Goal: Transaction & Acquisition: Purchase product/service

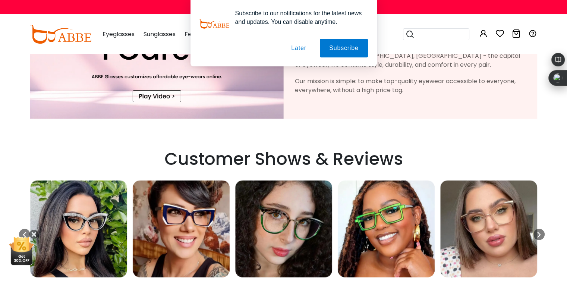
scroll to position [1530, 0]
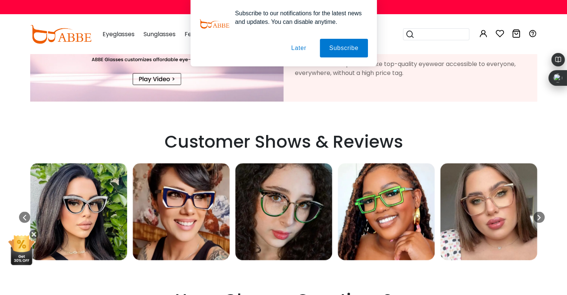
click at [312, 46] on button "Later" at bounding box center [299, 48] width 34 height 19
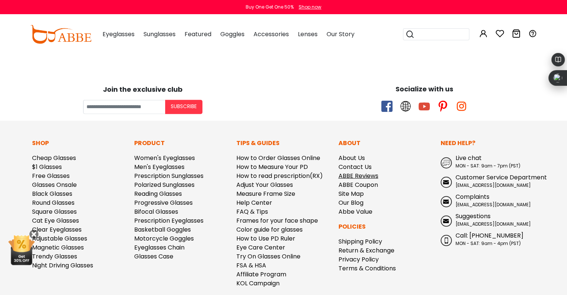
scroll to position [1992, 0]
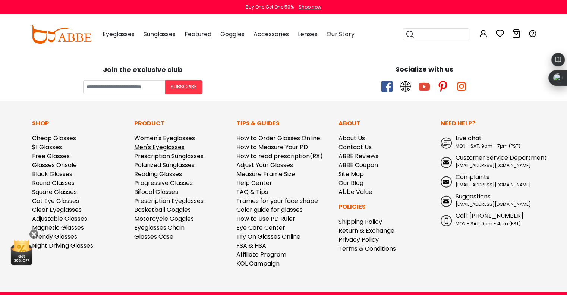
click at [178, 143] on link "Men's Eyeglasses" at bounding box center [159, 147] width 50 height 9
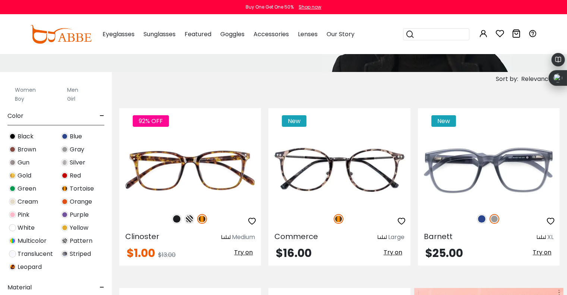
scroll to position [224, 0]
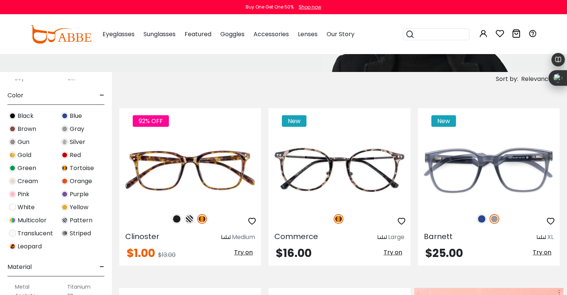
click at [67, 170] on div "Tortoise" at bounding box center [82, 168] width 52 height 10
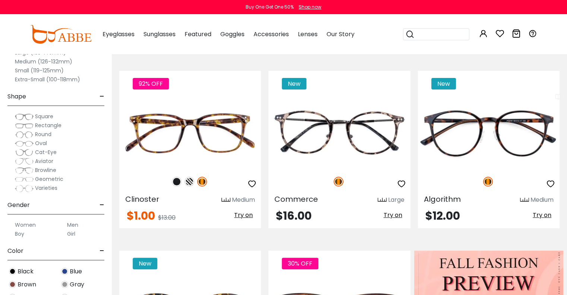
scroll to position [149, 0]
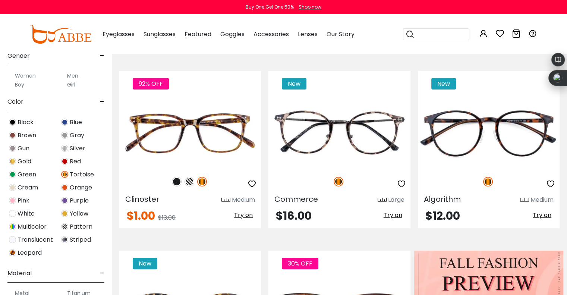
click at [13, 122] on img at bounding box center [12, 122] width 7 height 7
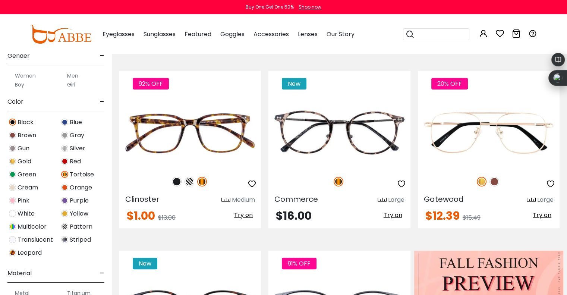
click at [66, 173] on img at bounding box center [64, 174] width 7 height 7
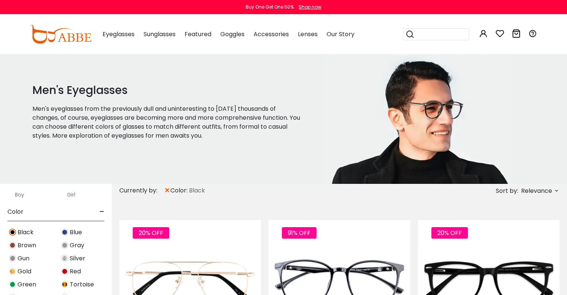
scroll to position [222, 0]
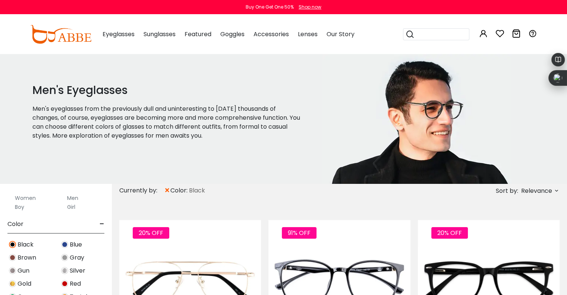
click at [15, 243] on img at bounding box center [12, 244] width 7 height 7
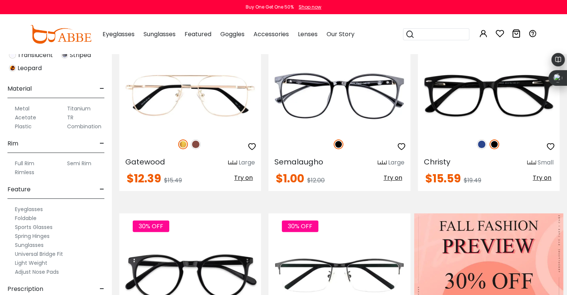
scroll to position [336, 0]
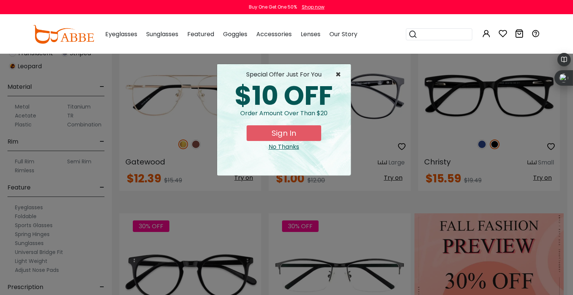
click at [338, 75] on span "×" at bounding box center [339, 74] width 9 height 9
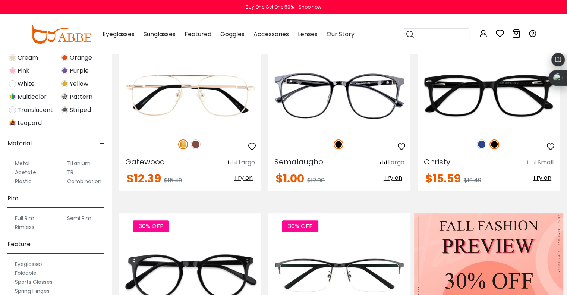
scroll to position [259, 0]
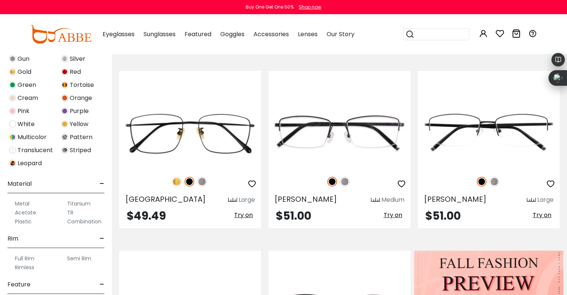
scroll to position [261, 0]
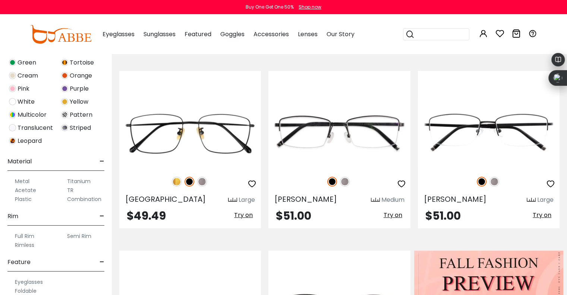
click at [78, 178] on label "Titanium" at bounding box center [78, 181] width 23 height 9
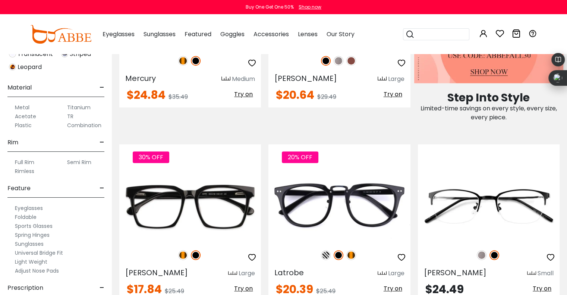
scroll to position [336, 0]
click at [76, 40] on img at bounding box center [60, 34] width 61 height 19
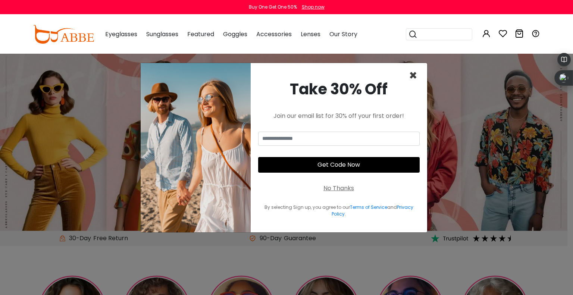
click at [410, 78] on span "×" at bounding box center [413, 75] width 9 height 19
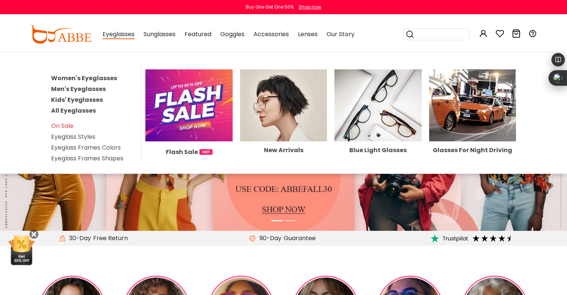
click at [130, 33] on span "Eyeglasses" at bounding box center [119, 34] width 32 height 9
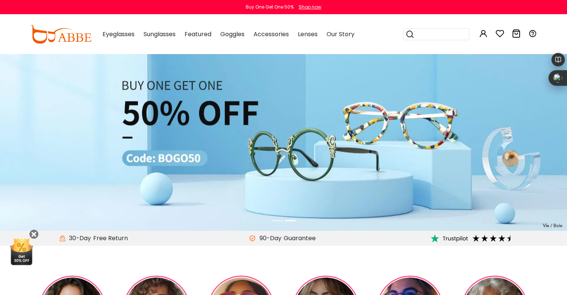
click at [115, 34] on span "Eyeglasses" at bounding box center [119, 34] width 32 height 9
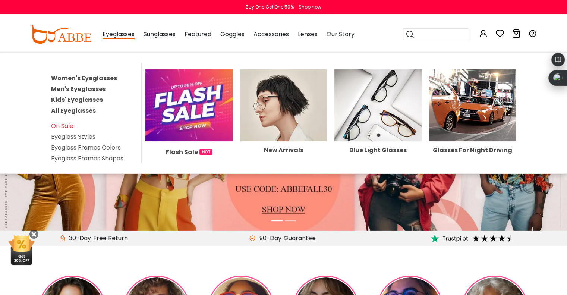
click at [90, 89] on link "Men's Eyeglasses" at bounding box center [78, 89] width 55 height 9
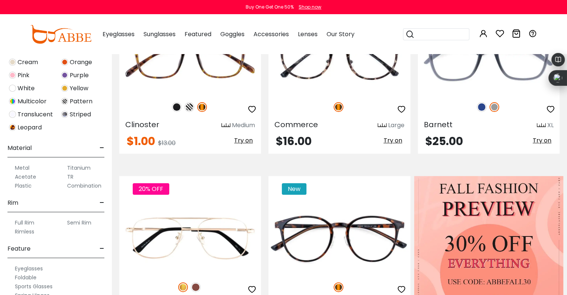
scroll to position [261, 0]
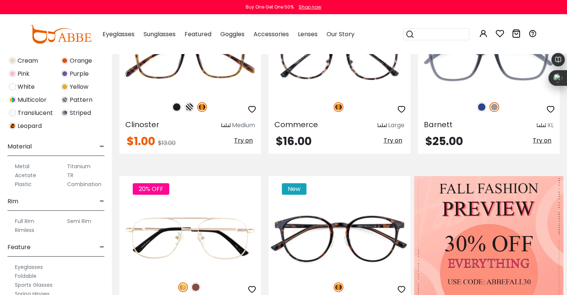
click at [75, 165] on label "Titanium" at bounding box center [78, 166] width 23 height 9
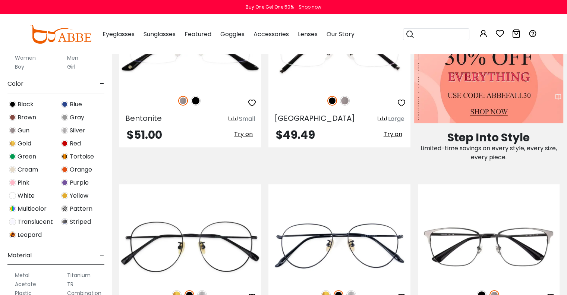
scroll to position [261, 0]
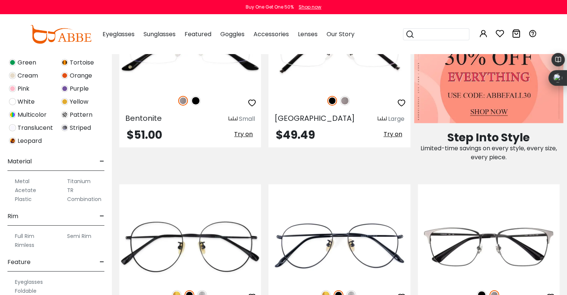
click at [79, 184] on label "Titanium" at bounding box center [78, 181] width 23 height 9
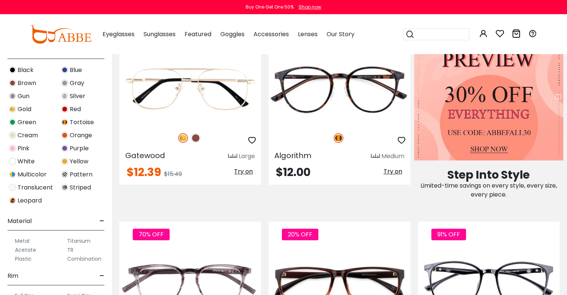
scroll to position [356, 0]
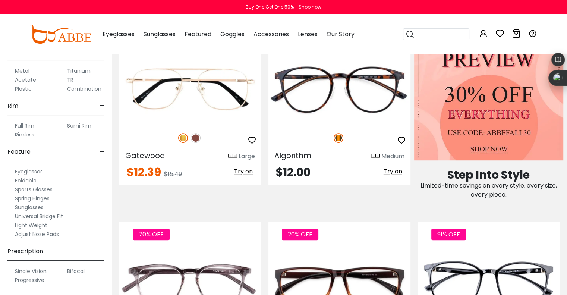
click at [85, 69] on label "Titanium" at bounding box center [78, 70] width 23 height 9
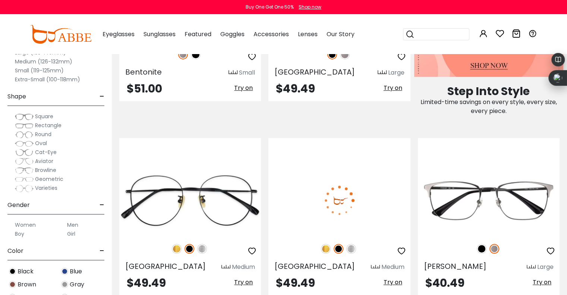
scroll to position [522, 0]
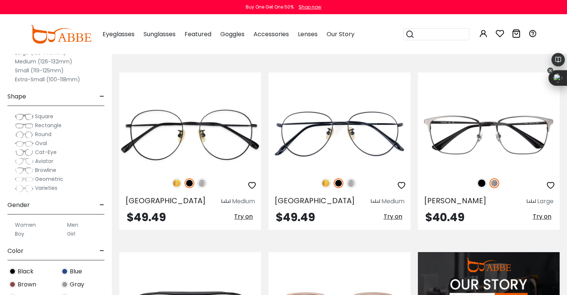
click at [549, 69] on icon at bounding box center [550, 70] width 6 height 6
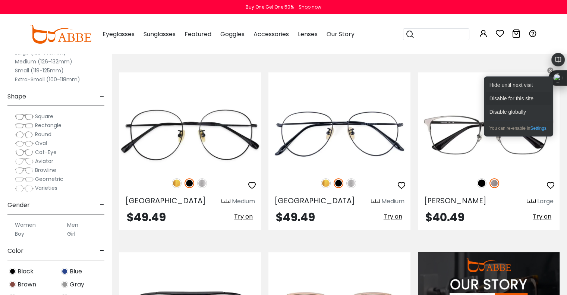
click at [529, 98] on div "Disable for this site" at bounding box center [519, 98] width 66 height 13
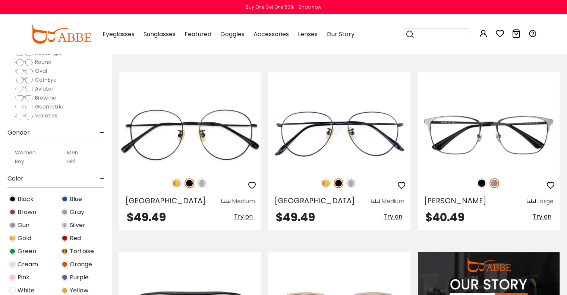
scroll to position [149, 0]
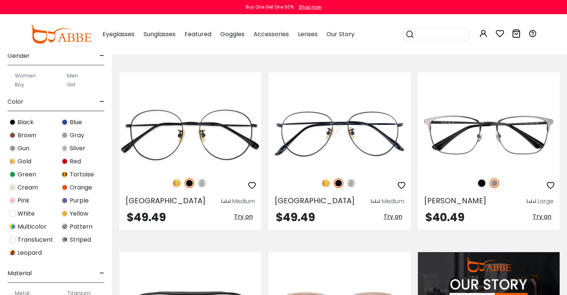
click at [10, 122] on img at bounding box center [12, 122] width 7 height 7
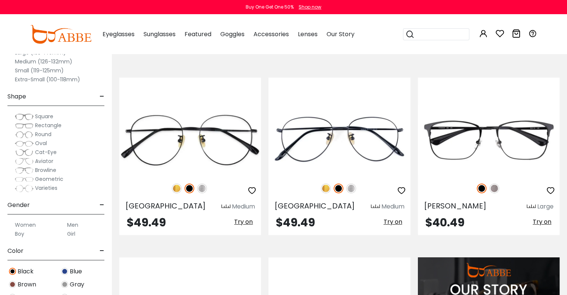
scroll to position [532, 0]
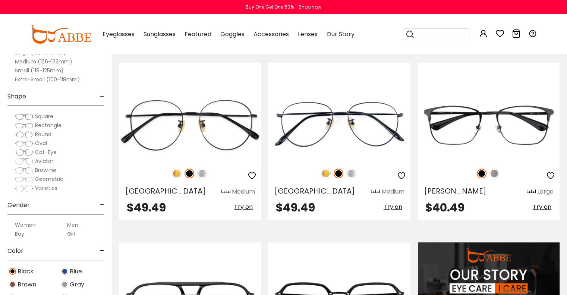
drag, startPoint x: 565, startPoint y: 56, endPoint x: 568, endPoint y: 69, distance: 12.6
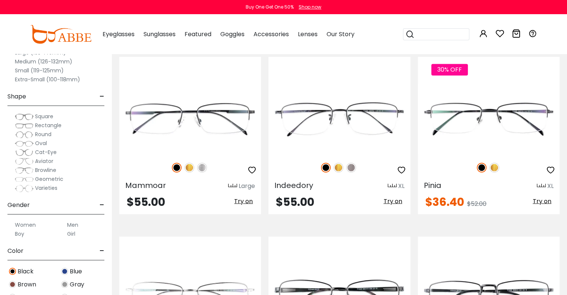
scroll to position [1283, 0]
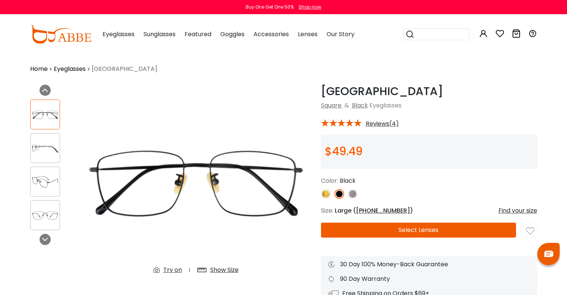
click at [47, 140] on div at bounding box center [45, 148] width 30 height 30
click at [49, 150] on img at bounding box center [45, 148] width 29 height 15
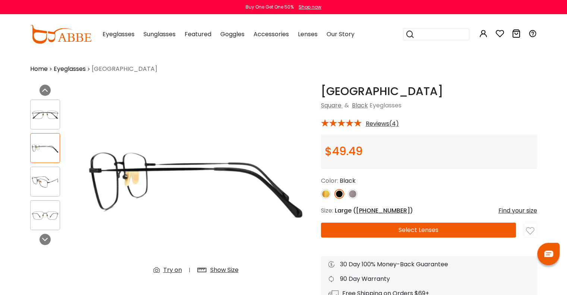
click at [53, 184] on img at bounding box center [45, 181] width 29 height 15
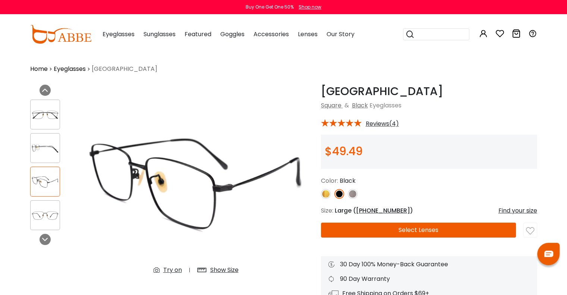
click at [52, 202] on div at bounding box center [45, 215] width 30 height 30
click at [50, 207] on div at bounding box center [45, 215] width 30 height 30
click at [49, 216] on img at bounding box center [45, 215] width 29 height 15
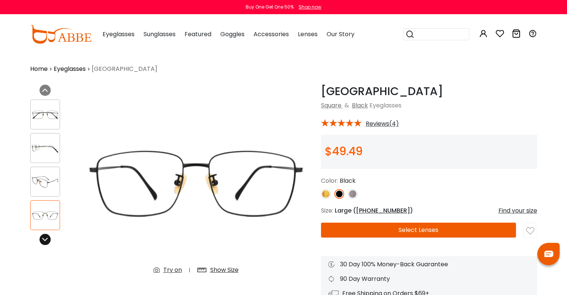
click at [46, 237] on icon at bounding box center [45, 239] width 6 height 6
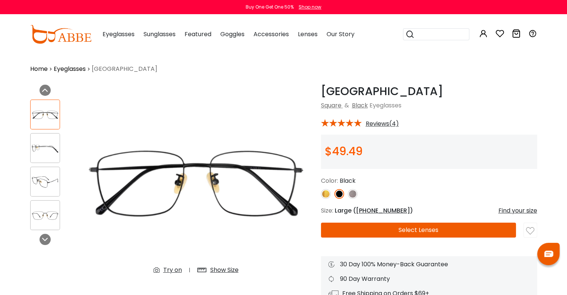
click at [30, 170] on div at bounding box center [45, 182] width 30 height 30
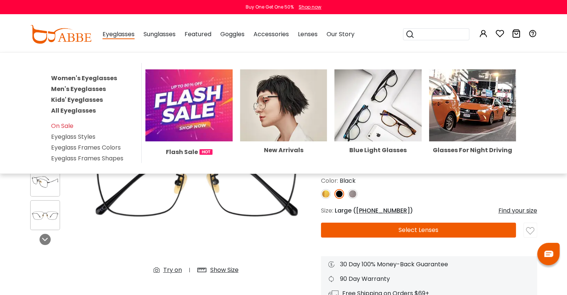
click at [91, 87] on link "Men's Eyeglasses" at bounding box center [78, 89] width 55 height 9
